Goal: Task Accomplishment & Management: Manage account settings

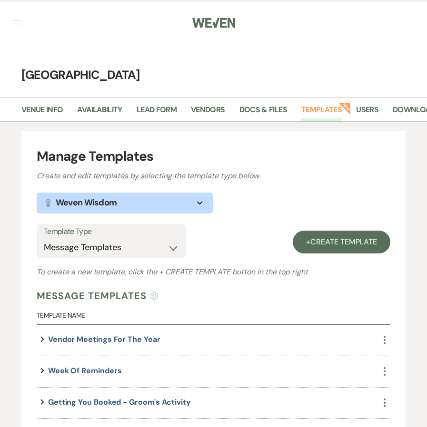
select select "Message Templates"
click at [371, 107] on link "Users" at bounding box center [367, 113] width 22 height 18
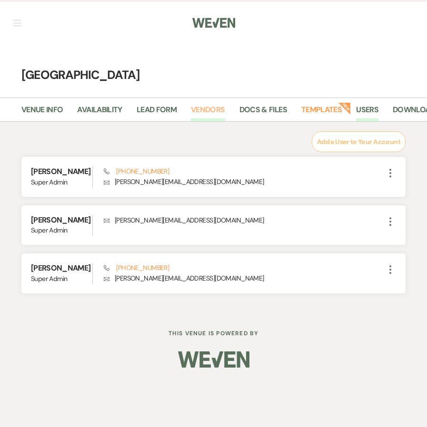
click at [214, 109] on link "Vendors" at bounding box center [208, 113] width 34 height 18
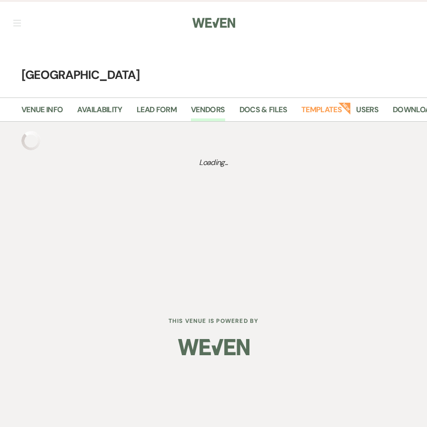
click at [20, 21] on button "button" at bounding box center [17, 23] width 8 height 6
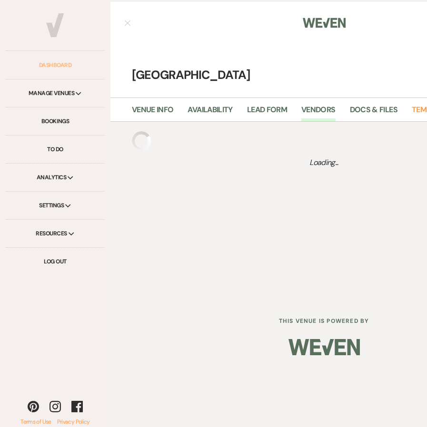
click at [53, 66] on link "Dashboard" at bounding box center [55, 65] width 99 height 28
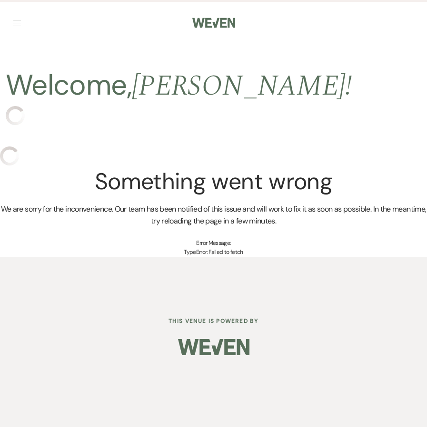
click at [75, 39] on nav "Dashboard Manage Venues Expand Cold Creek Farm The Chair Factory Bookings To Do…" at bounding box center [213, 22] width 427 height 44
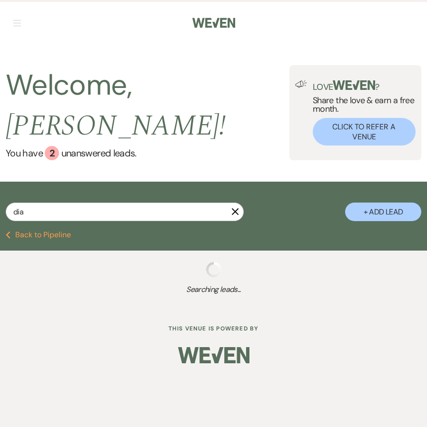
type input "diaz"
select select "5"
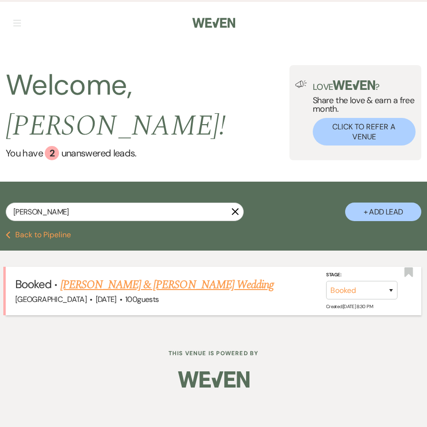
type input "diaz"
click at [86, 276] on link "Sara Diaz & Ben Moers's Wedding" at bounding box center [166, 284] width 213 height 17
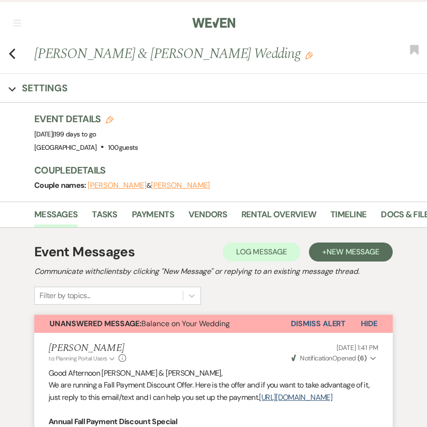
click at [104, 187] on button "Sara Diaz" at bounding box center [117, 186] width 59 height 8
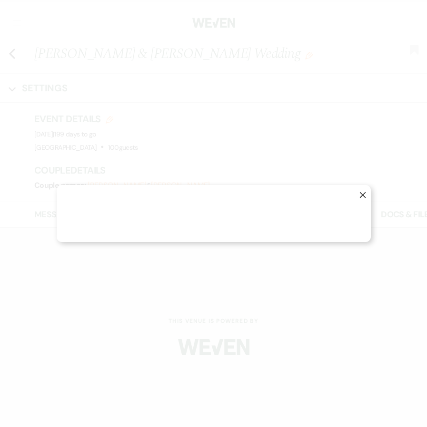
select select "1"
select select "email"
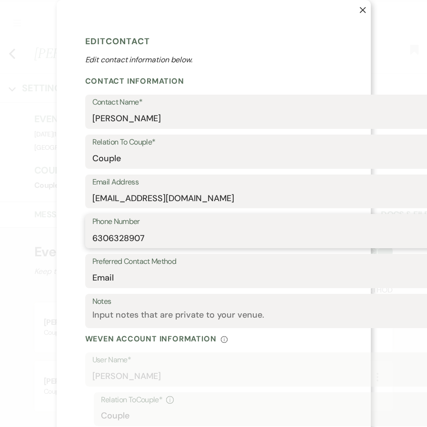
drag, startPoint x: 92, startPoint y: 240, endPoint x: 168, endPoint y: 236, distance: 76.2
click at [169, 237] on input "6306328907" at bounding box center [267, 238] width 351 height 19
